Goal: Use online tool/utility

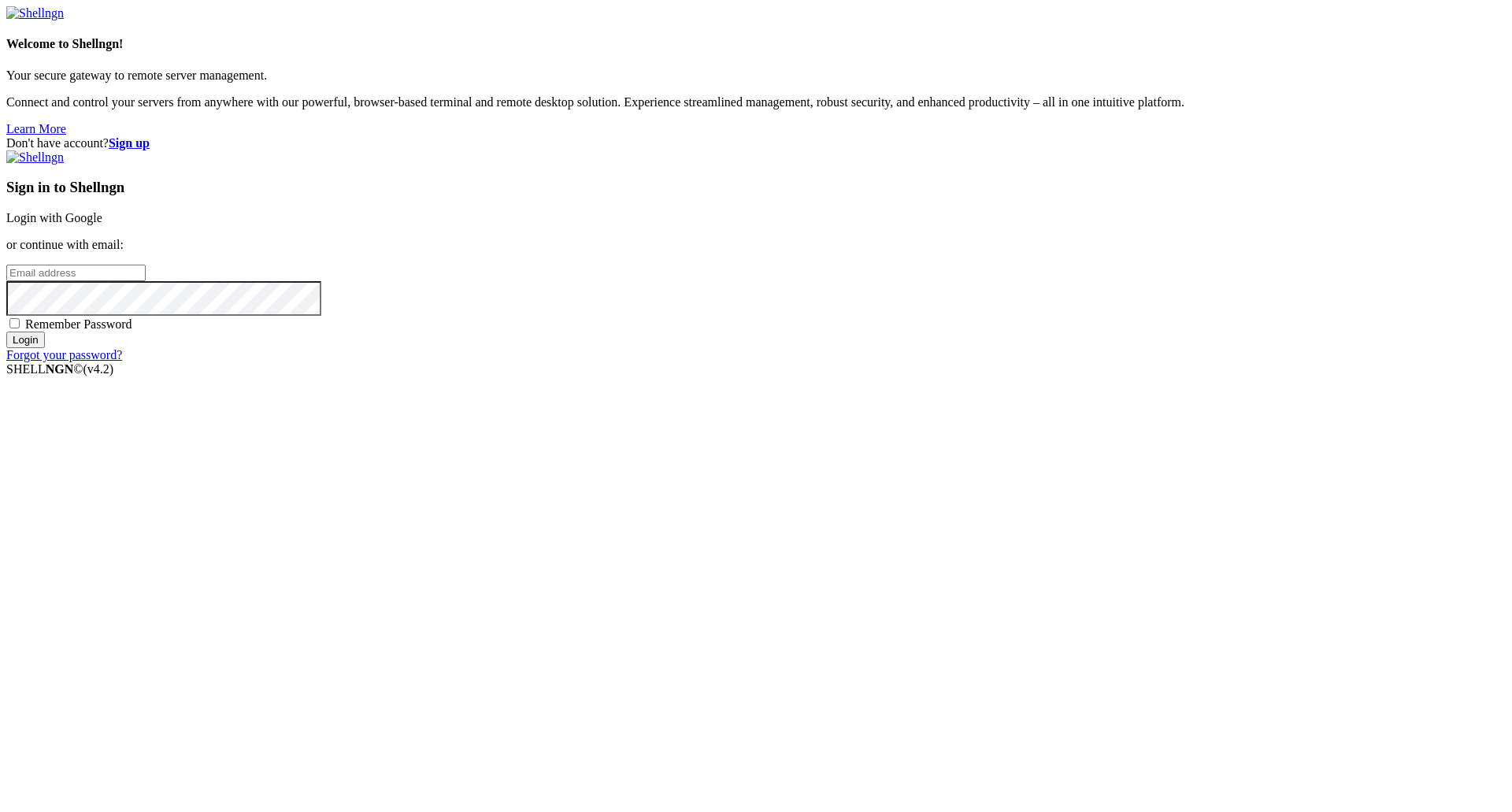
click at [102, 225] on link "Login with Google" at bounding box center [54, 217] width 96 height 13
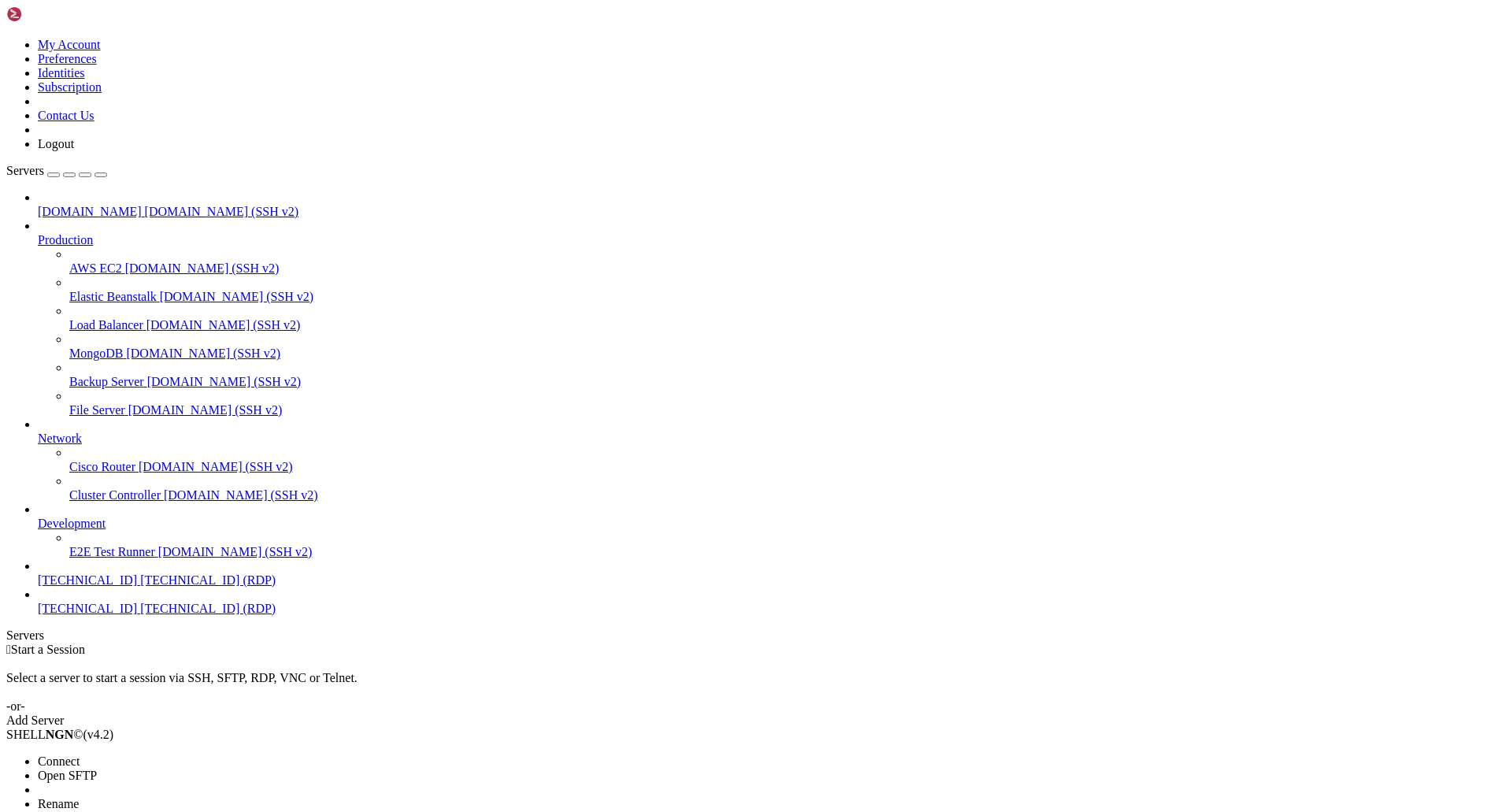
click at [181, 755] on ul "Connect Open SFTP New Server New Folder Rename Duplicate Delete Properties" at bounding box center [94, 811] width 175 height 114
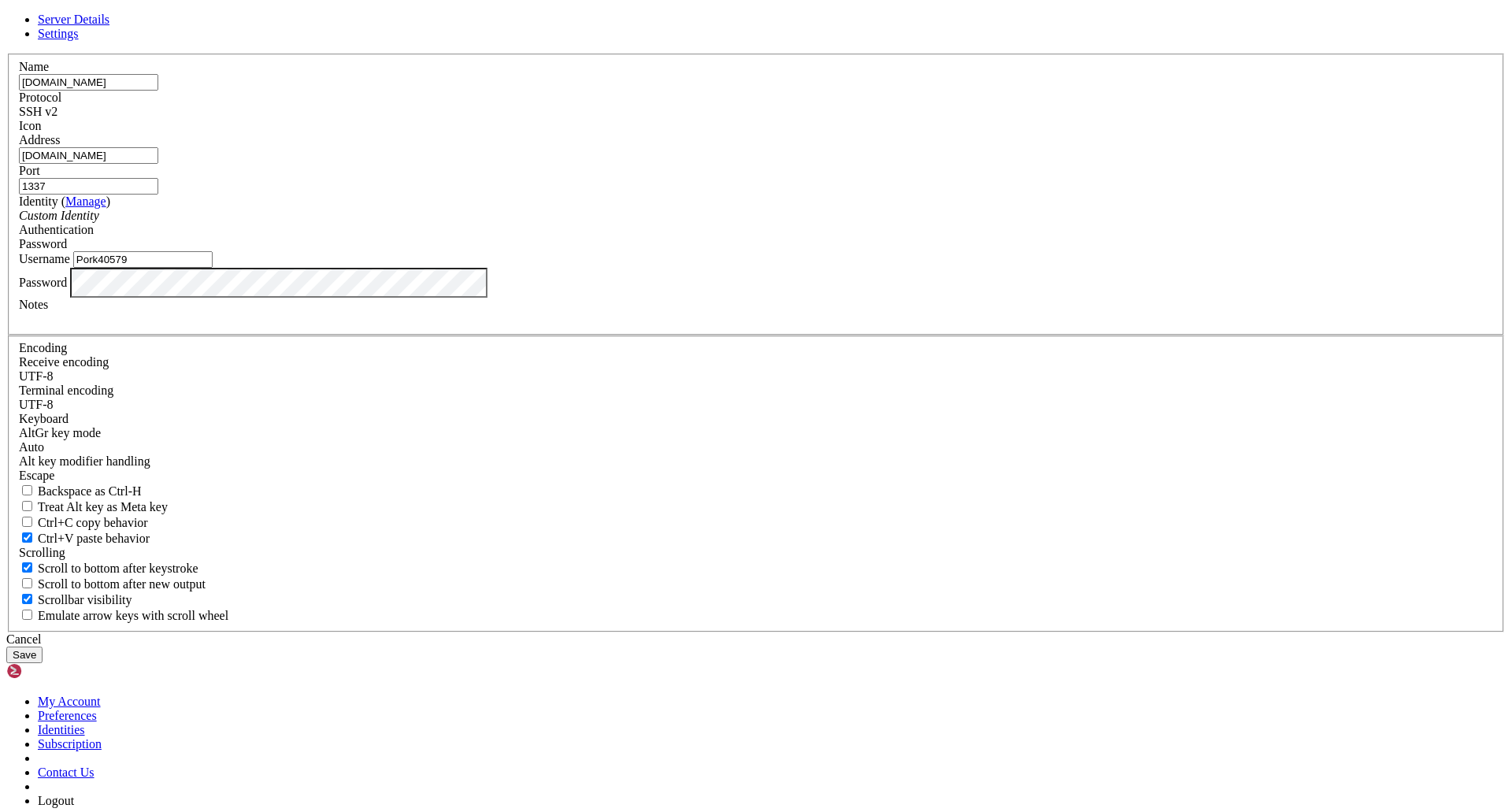
click at [6, 53] on icon at bounding box center [6, 53] width 0 height 0
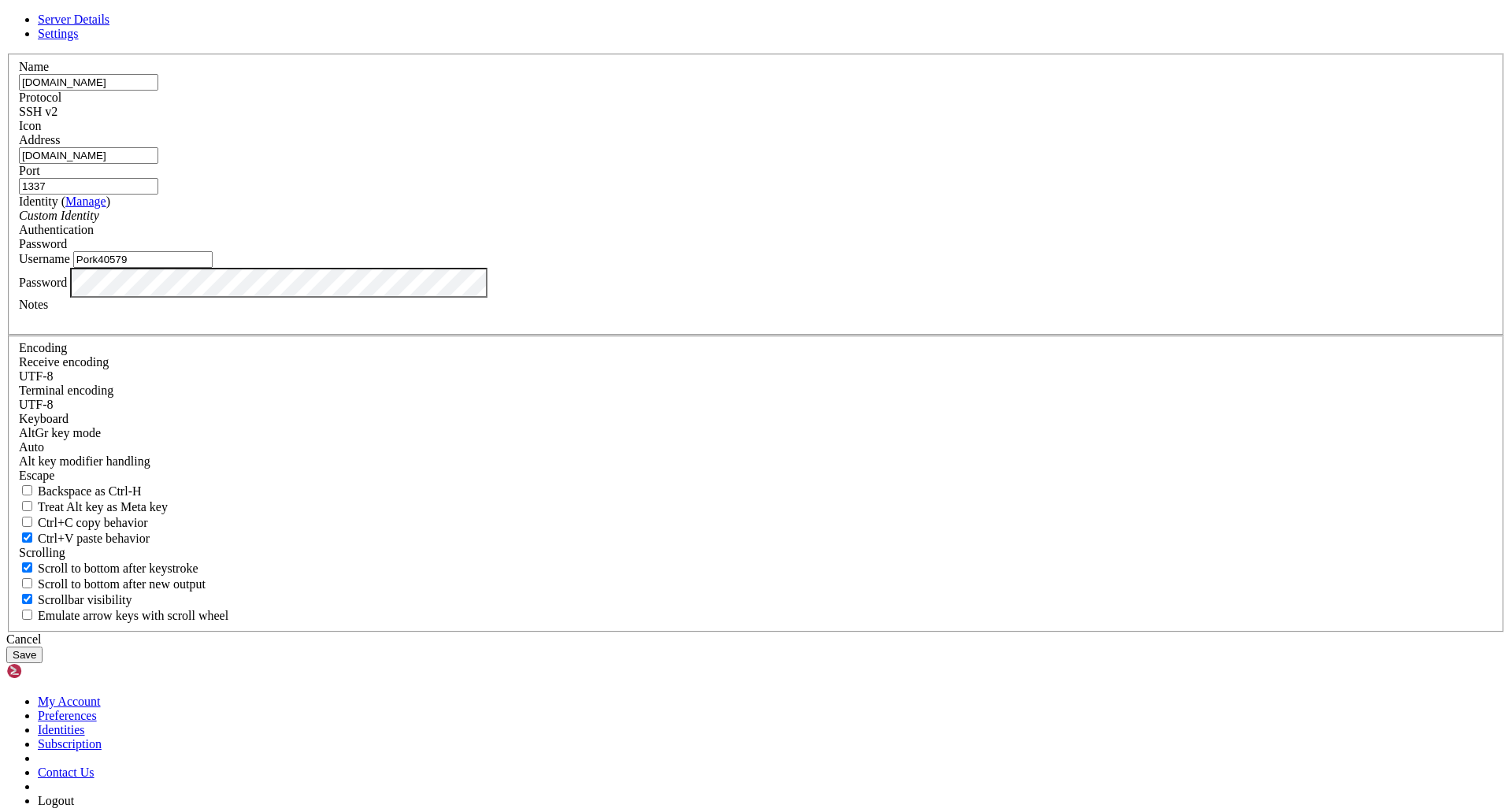
click at [494, 485] on div "Server Details Settings Name [DOMAIN_NAME] Protocol SSH v2 Icon" at bounding box center [756, 338] width 1499 height 651
click at [841, 633] on div "Cancel" at bounding box center [756, 640] width 1499 height 14
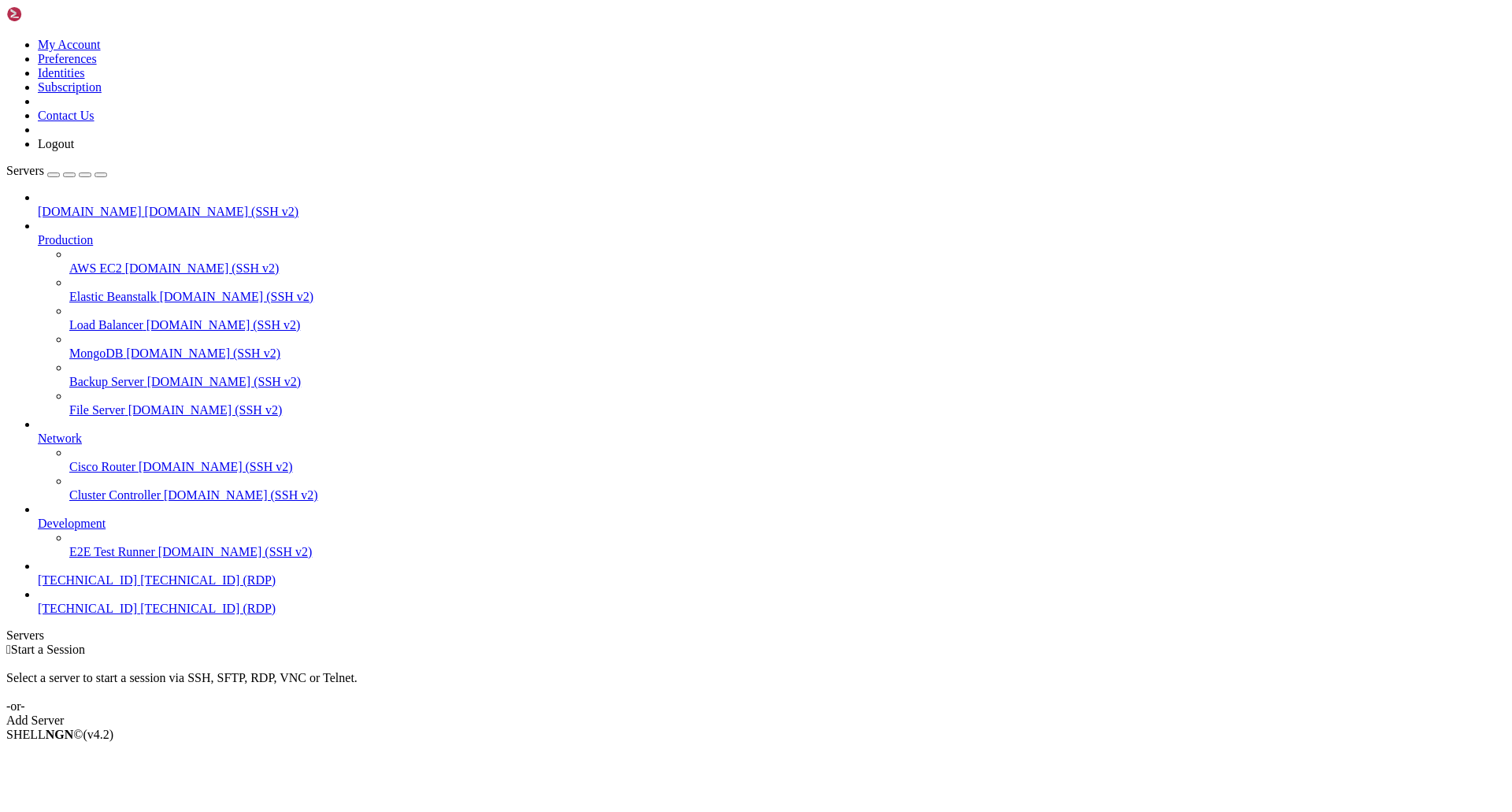
click at [118, 205] on span "[DOMAIN_NAME]" at bounding box center [90, 211] width 104 height 13
